Goal: Information Seeking & Learning: Learn about a topic

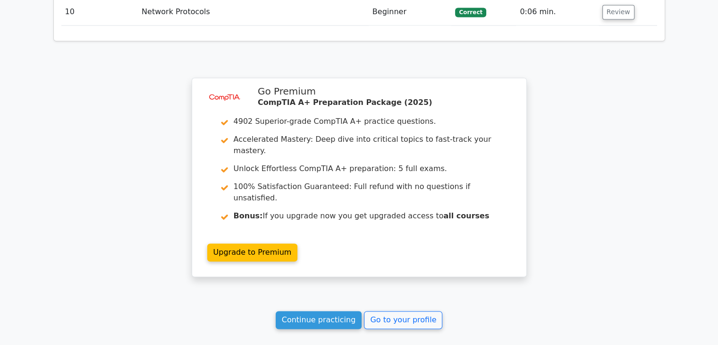
scroll to position [1463, 0]
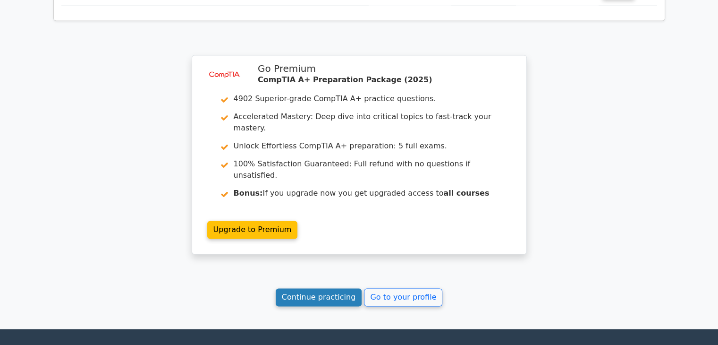
click at [342, 288] on link "Continue practicing" at bounding box center [319, 297] width 86 height 18
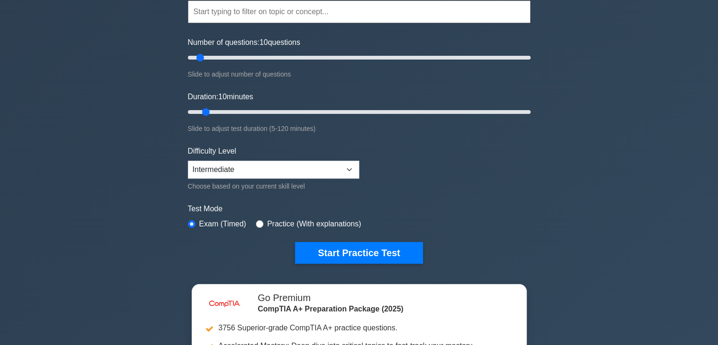
scroll to position [94, 0]
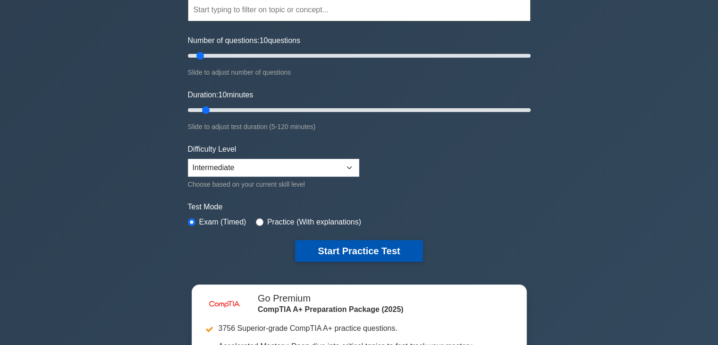
click at [395, 248] on button "Start Practice Test" at bounding box center [358, 251] width 127 height 22
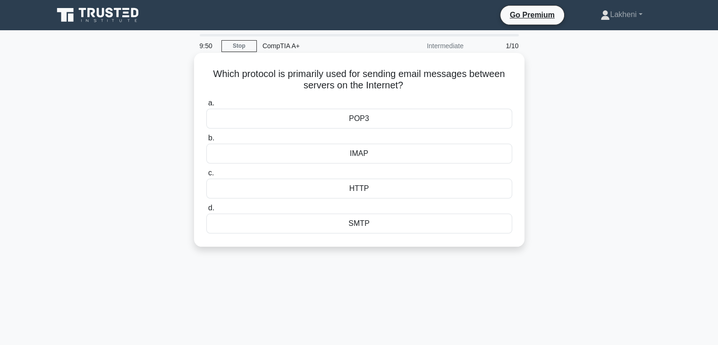
click at [381, 229] on div "SMTP" at bounding box center [359, 223] width 306 height 20
click at [206, 211] on input "d. SMTP" at bounding box center [206, 208] width 0 height 6
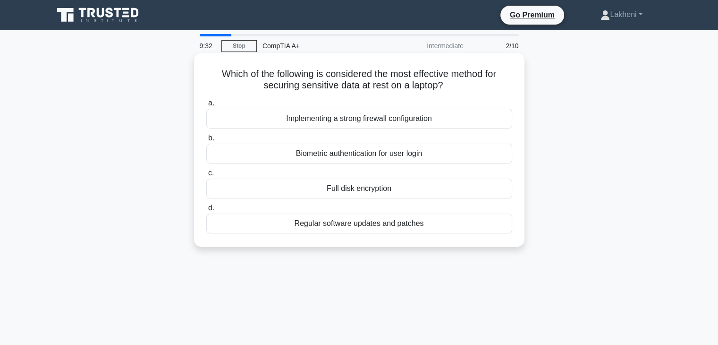
click at [358, 187] on div "Full disk encryption" at bounding box center [359, 188] width 306 height 20
click at [206, 176] on input "c. Full disk encryption" at bounding box center [206, 173] width 0 height 6
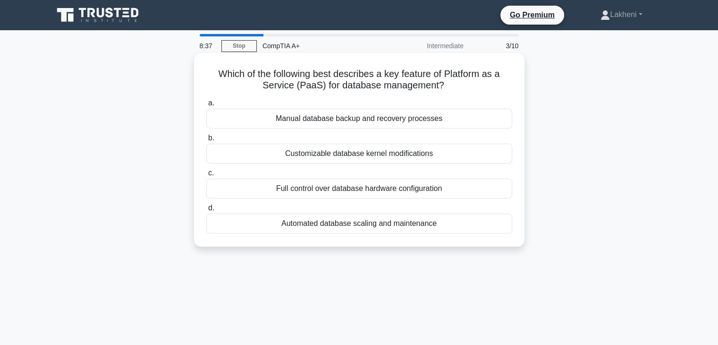
click at [387, 191] on div "Full control over database hardware configuration" at bounding box center [359, 188] width 306 height 20
click at [206, 176] on input "c. Full control over database hardware configuration" at bounding box center [206, 173] width 0 height 6
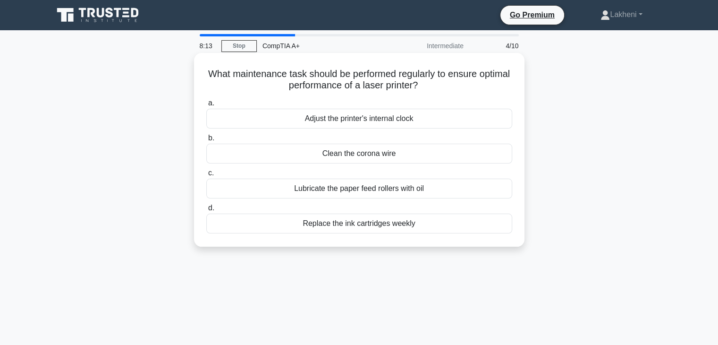
click at [356, 123] on div "Adjust the printer's internal clock" at bounding box center [359, 119] width 306 height 20
click at [206, 106] on input "a. Adjust the printer's internal clock" at bounding box center [206, 103] width 0 height 6
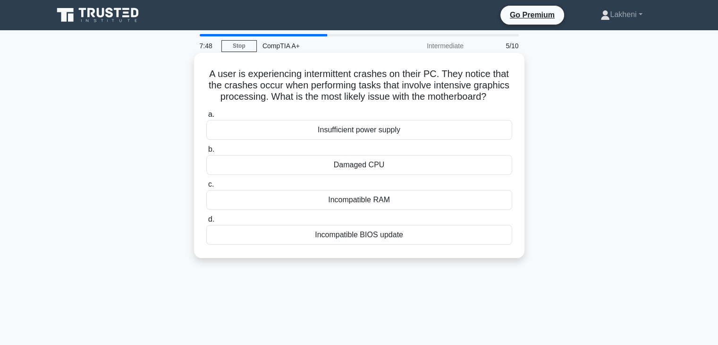
click at [364, 210] on div "Incompatible RAM" at bounding box center [359, 200] width 306 height 20
click at [206, 187] on input "c. Incompatible RAM" at bounding box center [206, 184] width 0 height 6
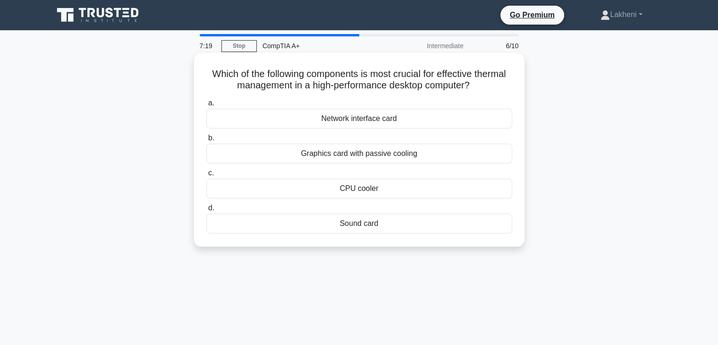
click at [363, 193] on div "CPU cooler" at bounding box center [359, 188] width 306 height 20
click at [206, 176] on input "c. CPU cooler" at bounding box center [206, 173] width 0 height 6
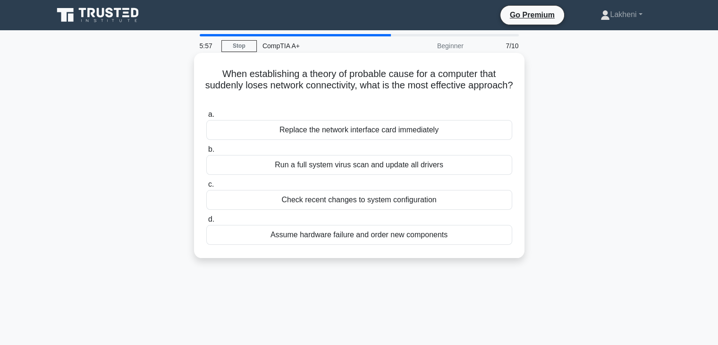
click at [343, 203] on div "Check recent changes to system configuration" at bounding box center [359, 200] width 306 height 20
click at [206, 187] on input "c. Check recent changes to system configuration" at bounding box center [206, 184] width 0 height 6
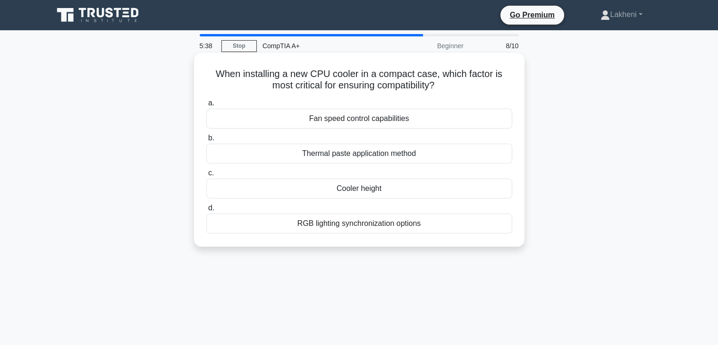
click at [367, 125] on div "Fan speed control capabilities" at bounding box center [359, 119] width 306 height 20
click at [206, 106] on input "a. Fan speed control capabilities" at bounding box center [206, 103] width 0 height 6
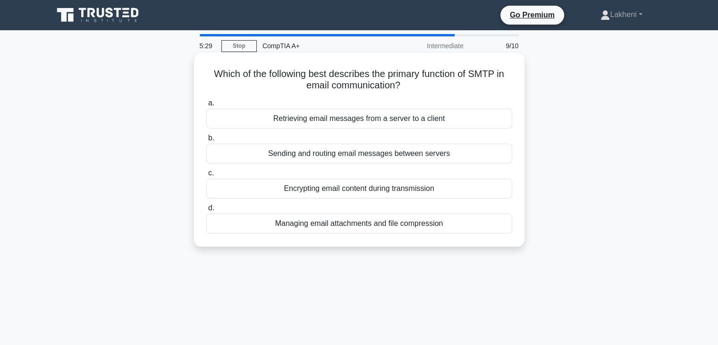
click at [348, 159] on div "Sending and routing email messages between servers" at bounding box center [359, 154] width 306 height 20
click at [206, 141] on input "b. Sending and routing email messages between servers" at bounding box center [206, 138] width 0 height 6
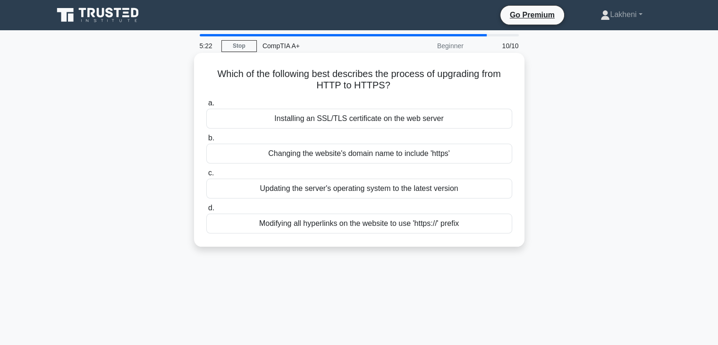
click at [338, 126] on div "Installing an SSL/TLS certificate on the web server" at bounding box center [359, 119] width 306 height 20
click at [206, 106] on input "a. Installing an SSL/TLS certificate on the web server" at bounding box center [206, 103] width 0 height 6
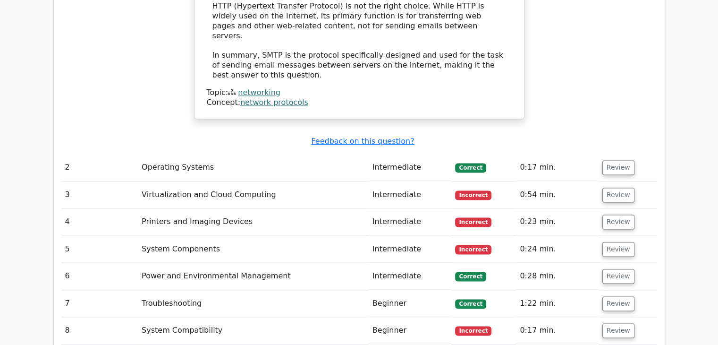
scroll to position [1227, 0]
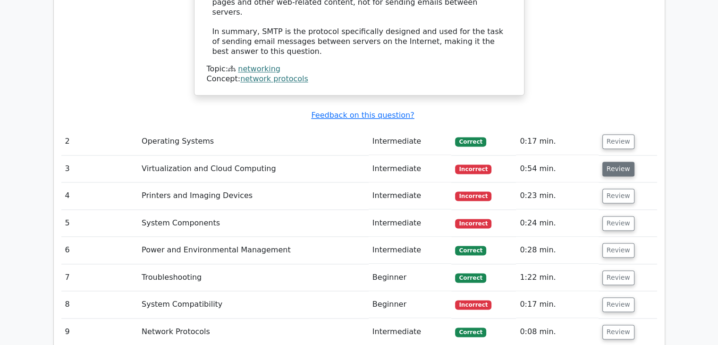
click at [604, 161] on button "Review" at bounding box center [618, 168] width 32 height 15
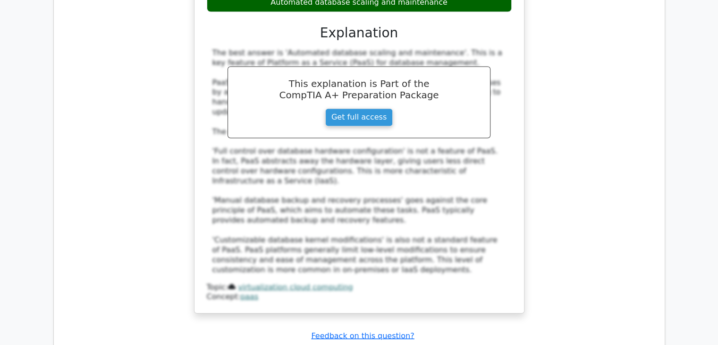
scroll to position [1511, 0]
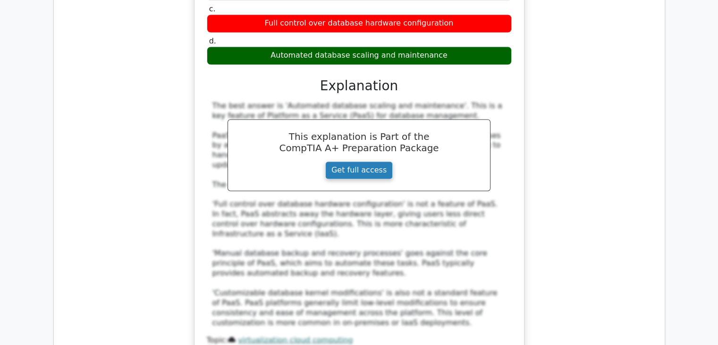
click at [353, 161] on link "Get full access" at bounding box center [359, 170] width 68 height 18
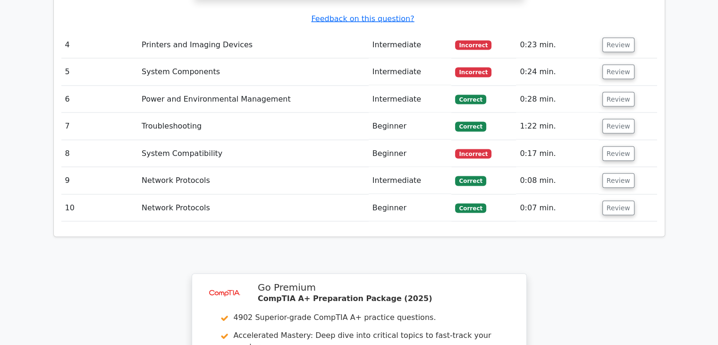
scroll to position [1983, 0]
